Goal: Task Accomplishment & Management: Complete application form

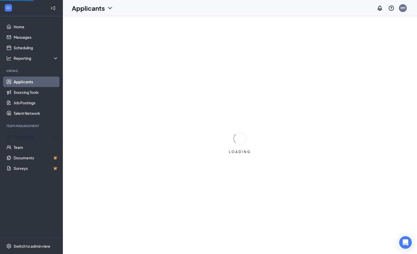
click at [37, 134] on div "Onboarding" at bounding box center [31, 136] width 63 height 10
click at [35, 184] on link "Team" at bounding box center [36, 189] width 45 height 10
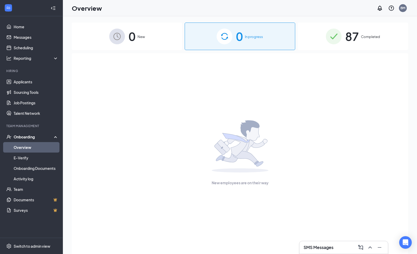
click at [357, 36] on span "87" at bounding box center [352, 36] width 14 height 18
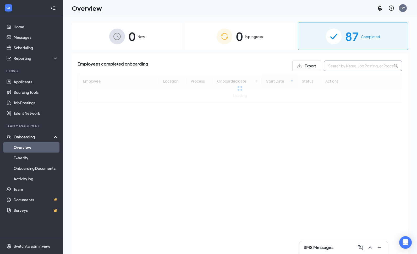
click at [358, 69] on input "text" at bounding box center [363, 65] width 79 height 10
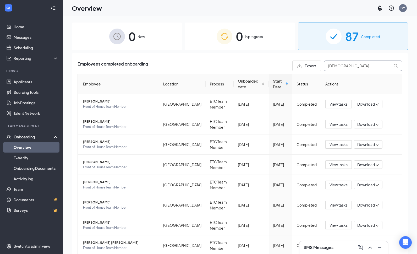
type input "[DEMOGRAPHIC_DATA]"
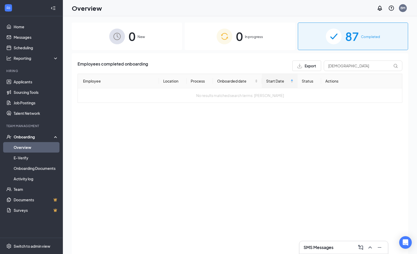
click at [111, 33] on img at bounding box center [117, 37] width 16 height 16
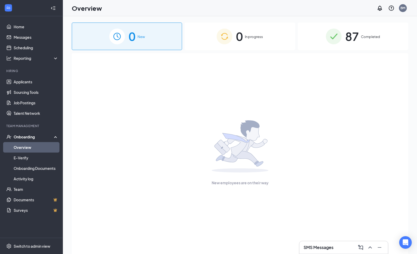
click at [239, 44] on span "0" at bounding box center [239, 36] width 7 height 18
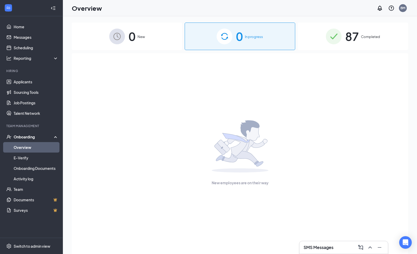
click at [338, 34] on img at bounding box center [334, 37] width 16 height 16
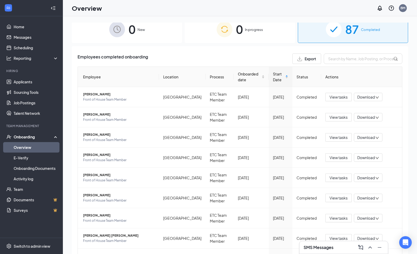
scroll to position [2, 0]
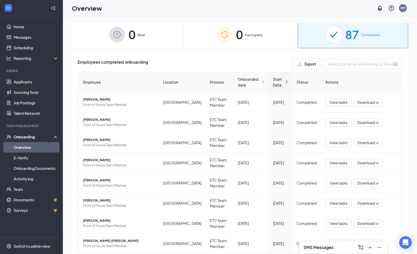
click at [274, 84] on span "Start Date" at bounding box center [279, 82] width 12 height 12
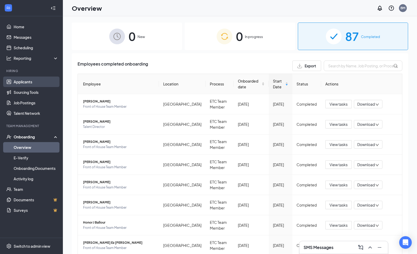
click at [20, 84] on link "Applicants" at bounding box center [36, 81] width 45 height 10
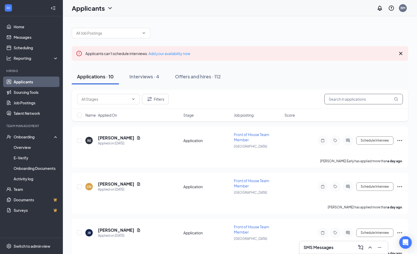
click at [366, 99] on input "text" at bounding box center [363, 99] width 79 height 10
click at [400, 56] on icon "Cross" at bounding box center [401, 53] width 6 height 6
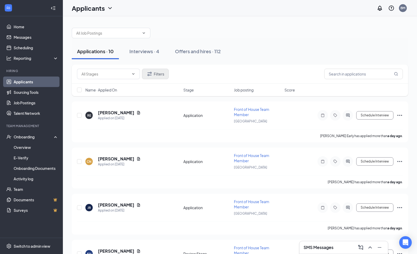
click at [156, 78] on button "Filters" at bounding box center [155, 74] width 27 height 10
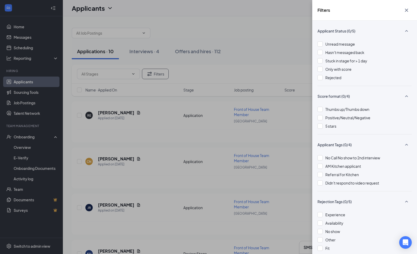
click at [316, 80] on div "Applicant Status (0/5) Unread message Hasn't messaged back Stuck in stage for >…" at bounding box center [364, 137] width 105 height 233
click at [323, 78] on div "Rejected" at bounding box center [364, 78] width 94 height 6
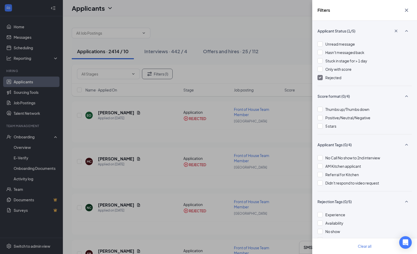
click at [255, 90] on div "Filters Applicant Status (1/5) Unread message Hasn't messaged back Stuck in sta…" at bounding box center [208, 127] width 417 height 254
click at [274, 168] on div "Filters Applicant Status (1/5) Unread message Hasn't messaged back Stuck in sta…" at bounding box center [208, 127] width 417 height 254
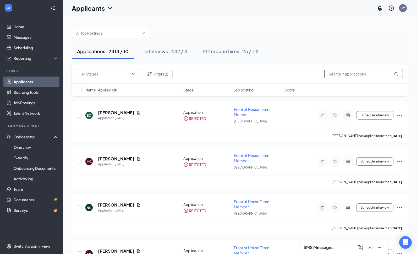
click at [349, 79] on input "text" at bounding box center [363, 74] width 79 height 10
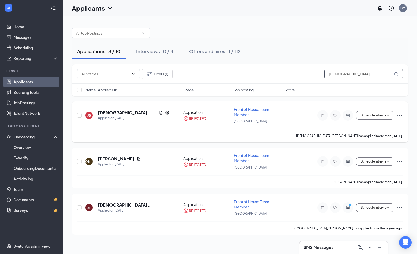
type input "[DEMOGRAPHIC_DATA]"
click at [344, 118] on div at bounding box center [348, 115] width 10 height 10
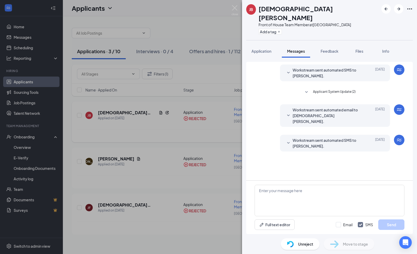
scroll to position [23, 0]
click at [301, 244] on span "Unreject" at bounding box center [305, 244] width 15 height 6
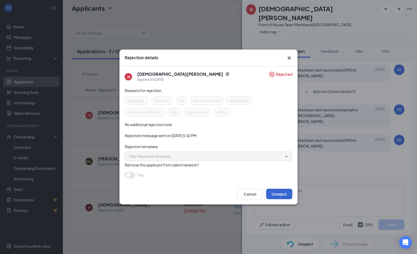
click at [277, 196] on button "Unreject" at bounding box center [279, 194] width 26 height 10
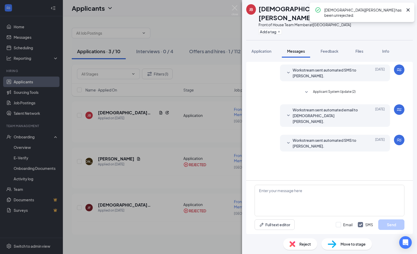
click at [201, 179] on div "[PERSON_NAME] Front of House Team Member at [GEOGRAPHIC_DATA] Add a tag Applica…" at bounding box center [208, 127] width 417 height 254
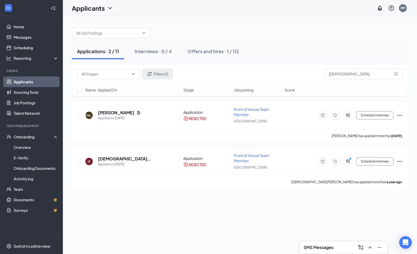
click at [160, 71] on button "Filters (1)" at bounding box center [157, 74] width 31 height 10
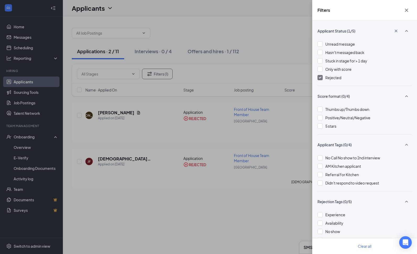
click at [320, 78] on img at bounding box center [320, 77] width 3 height 2
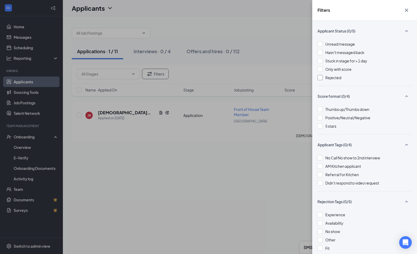
click at [237, 164] on div "Filters Applicant Status (0/5) Unread message Hasn't messaged back Stuck in sta…" at bounding box center [208, 127] width 417 height 254
click at [276, 45] on div "Filters Applicant Status (0/5) Unread message Hasn't messaged back Stuck in sta…" at bounding box center [208, 127] width 417 height 254
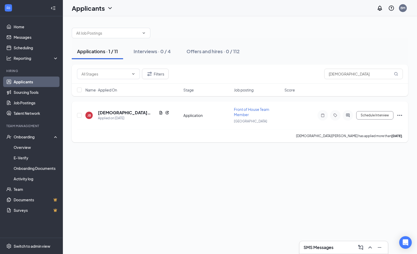
click at [397, 116] on icon "Ellipses" at bounding box center [399, 115] width 6 height 6
click at [343, 116] on div at bounding box center [348, 115] width 10 height 10
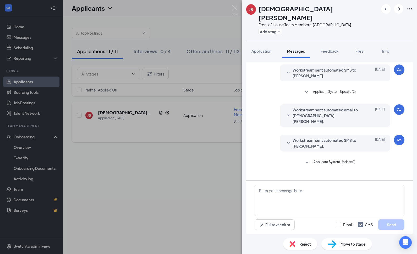
scroll to position [23, 0]
click at [353, 243] on span "Move to stage" at bounding box center [352, 244] width 25 height 6
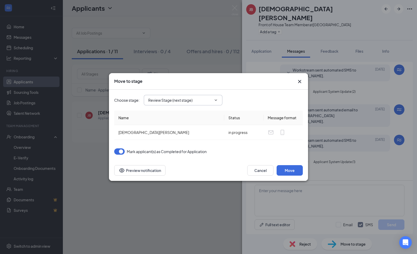
click at [208, 98] on input "Review Stage (next stage)" at bounding box center [179, 100] width 63 height 6
click at [189, 135] on div "Hiring Complete" at bounding box center [191, 138] width 70 height 6
type input "Hiring Complete"
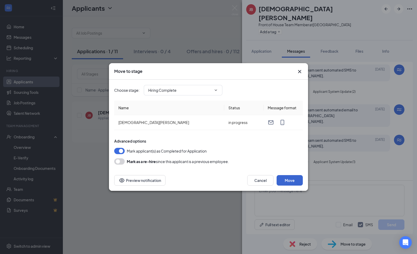
click at [291, 184] on button "Move" at bounding box center [290, 180] width 26 height 10
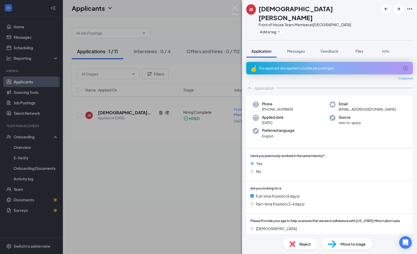
click at [31, 156] on div "[PERSON_NAME][DEMOGRAPHIC_DATA] Front of House Team Member at [GEOGRAPHIC_DATA]…" at bounding box center [208, 127] width 417 height 254
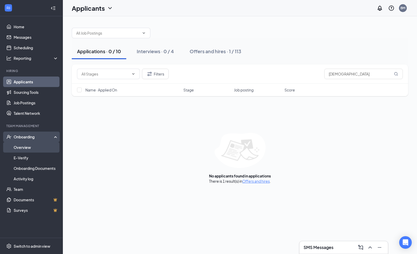
click at [17, 146] on link "Overview" at bounding box center [36, 147] width 45 height 10
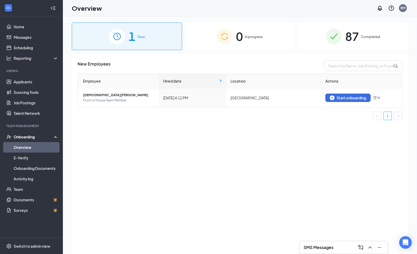
click at [258, 30] on div "0 In progress" at bounding box center [240, 36] width 110 height 27
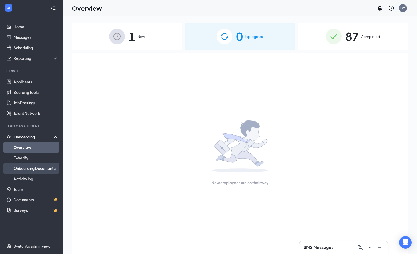
click at [44, 167] on link "Onboarding Documents" at bounding box center [36, 168] width 45 height 10
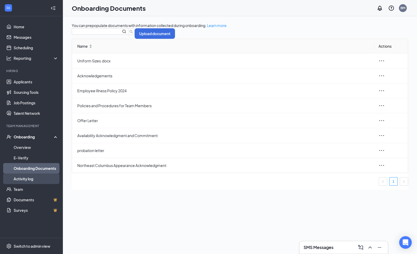
click at [33, 183] on link "Activity log" at bounding box center [36, 178] width 45 height 10
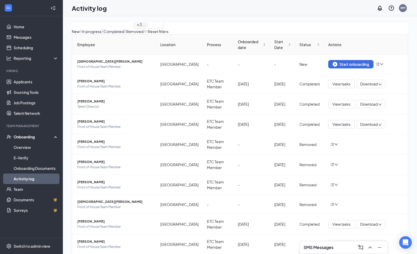
scroll to position [26, 0]
click at [328, 211] on td at bounding box center [366, 204] width 84 height 19
click at [331, 206] on icon "bars" at bounding box center [332, 204] width 4 height 4
click at [358, 219] on div "Return to onboarding" at bounding box center [350, 216] width 36 height 6
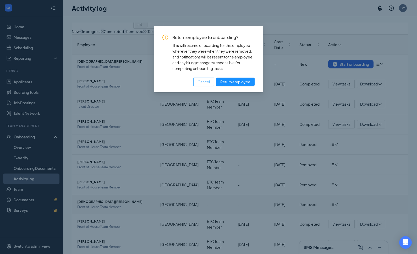
click at [193, 86] on button "Cancel" at bounding box center [203, 82] width 21 height 8
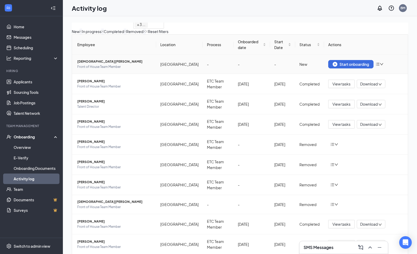
click at [383, 62] on icon "down" at bounding box center [382, 64] width 4 height 4
click at [367, 67] on div "Remove from onboarding" at bounding box center [349, 64] width 45 height 6
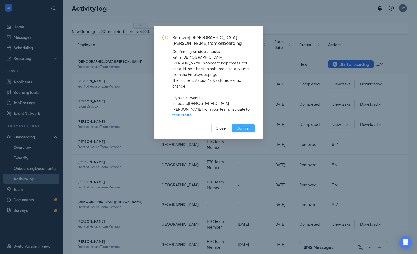
click at [245, 124] on button "Confirm" at bounding box center [243, 128] width 23 height 8
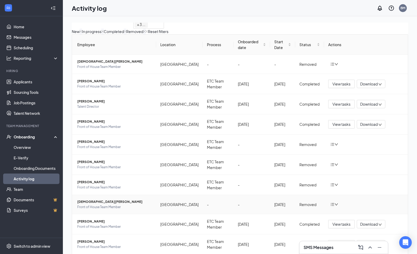
click at [334, 206] on icon "down" at bounding box center [336, 204] width 4 height 4
click at [359, 218] on div "Return to onboarding" at bounding box center [350, 216] width 36 height 6
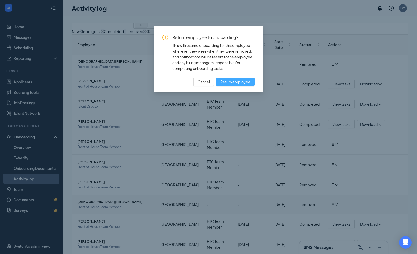
click at [241, 85] on span "Return employee" at bounding box center [235, 82] width 30 height 6
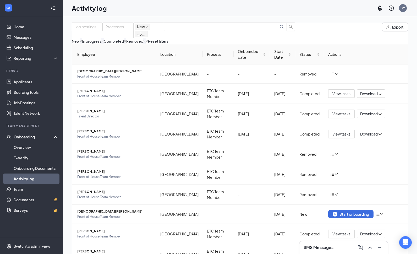
scroll to position [0, 0]
click at [38, 151] on link "Overview" at bounding box center [36, 147] width 45 height 10
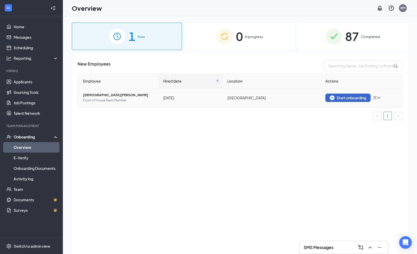
click at [350, 101] on button "Start onboarding" at bounding box center [347, 97] width 45 height 8
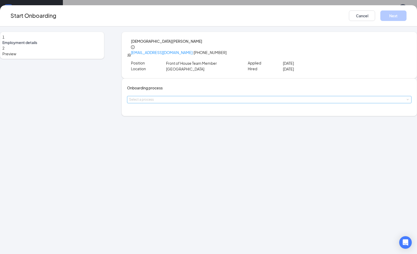
click at [198, 102] on div "Select a process" at bounding box center [268, 99] width 278 height 5
click at [192, 119] on li "ETC Team Member" at bounding box center [177, 117] width 86 height 9
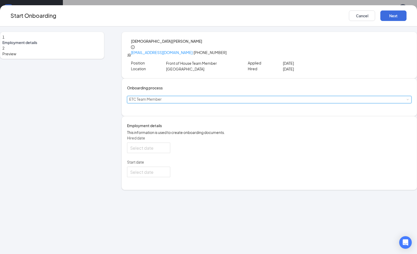
type input "[DATE]"
click at [280, 169] on div "Hired date [DATE] Start date [DATE]" at bounding box center [269, 156] width 284 height 42
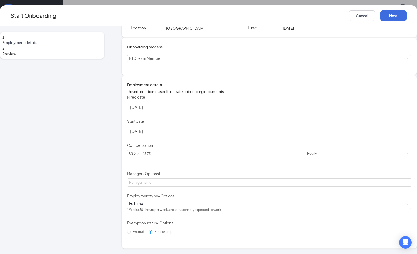
scroll to position [53, 0]
click at [162, 157] on input "15.75" at bounding box center [151, 153] width 20 height 7
type input "1"
type input "17"
click at [295, 149] on div "Hired date [DATE] Start date [DATE] Compensation USD 17 Hourly Manager - Option…" at bounding box center [269, 164] width 284 height 141
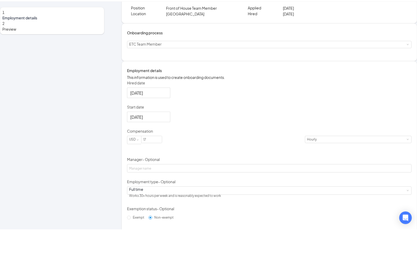
scroll to position [24, 0]
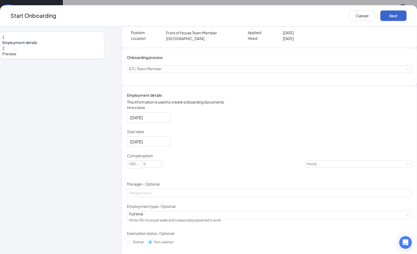
click at [387, 17] on button "Next" at bounding box center [393, 15] width 26 height 10
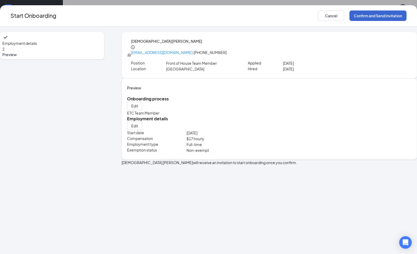
scroll to position [0, 0]
click at [374, 20] on button "Confirm and Send Invitation" at bounding box center [377, 15] width 57 height 10
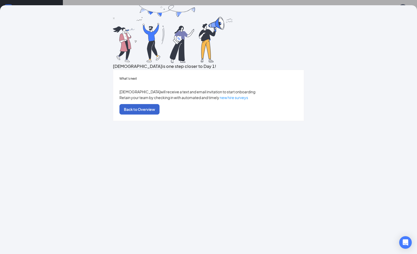
click at [159, 114] on button "Back to Overview" at bounding box center [139, 109] width 40 height 10
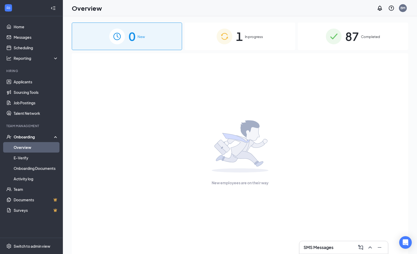
click at [254, 42] on div "1 In progress" at bounding box center [240, 36] width 110 height 27
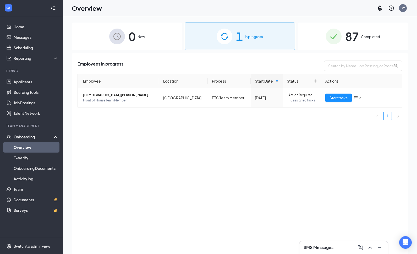
click at [336, 243] on div "SMS Messages" at bounding box center [344, 247] width 80 height 8
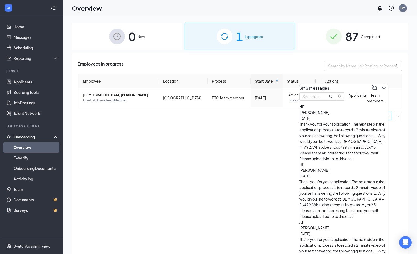
click at [367, 103] on span "Team members" at bounding box center [375, 98] width 17 height 10
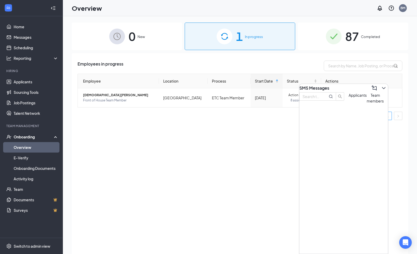
click at [349, 97] on span "Applicants" at bounding box center [358, 95] width 18 height 5
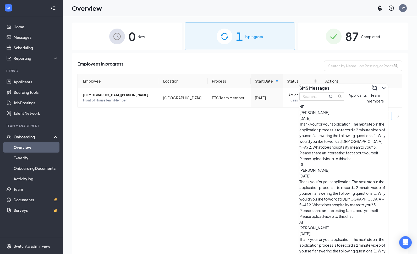
click at [381, 86] on icon "ChevronDown" at bounding box center [383, 88] width 6 height 6
